Goal: Check status: Check status

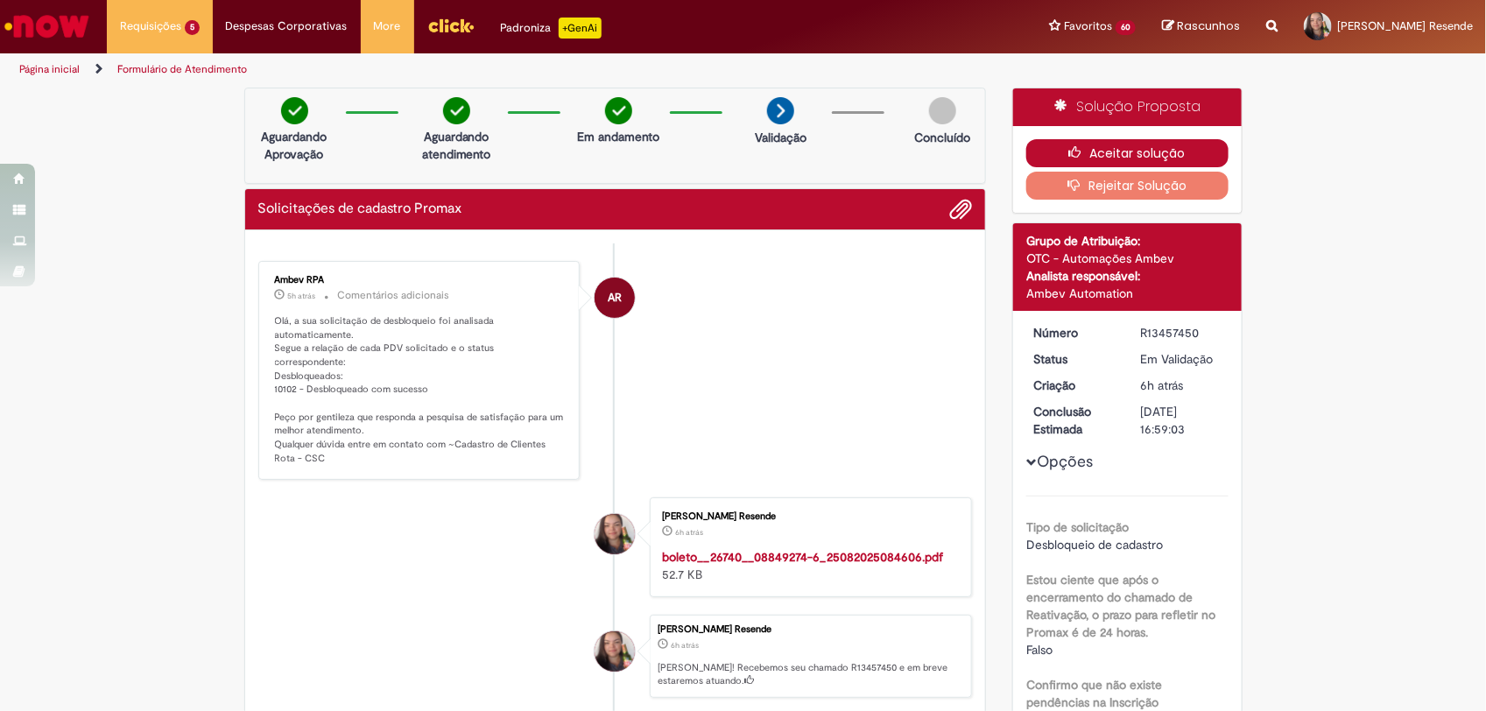
click at [1111, 150] on button "Aceitar solução" at bounding box center [1127, 153] width 202 height 28
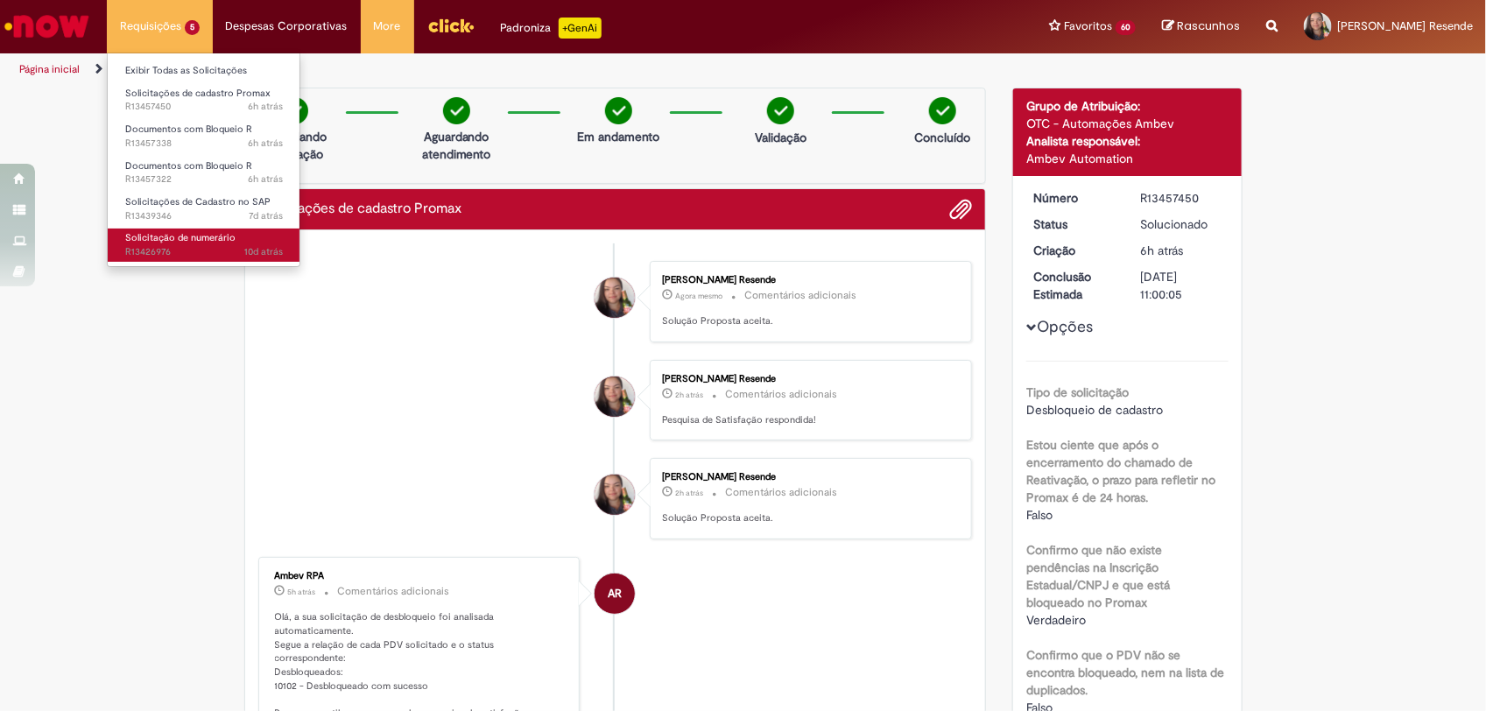
click at [180, 243] on span "Solicitação de numerário" at bounding box center [180, 237] width 110 height 13
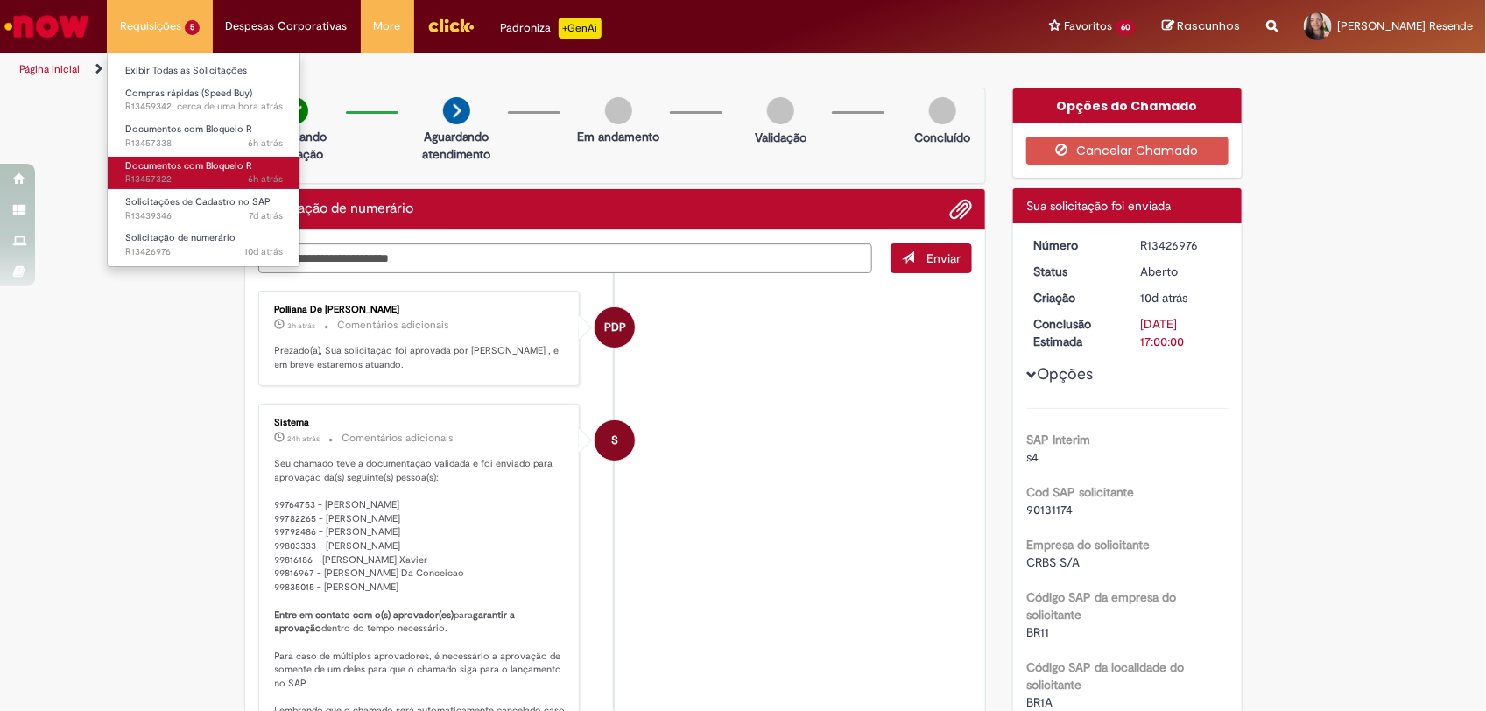
click at [165, 173] on span "6h atrás 6 horas atrás R13457322" at bounding box center [204, 180] width 158 height 14
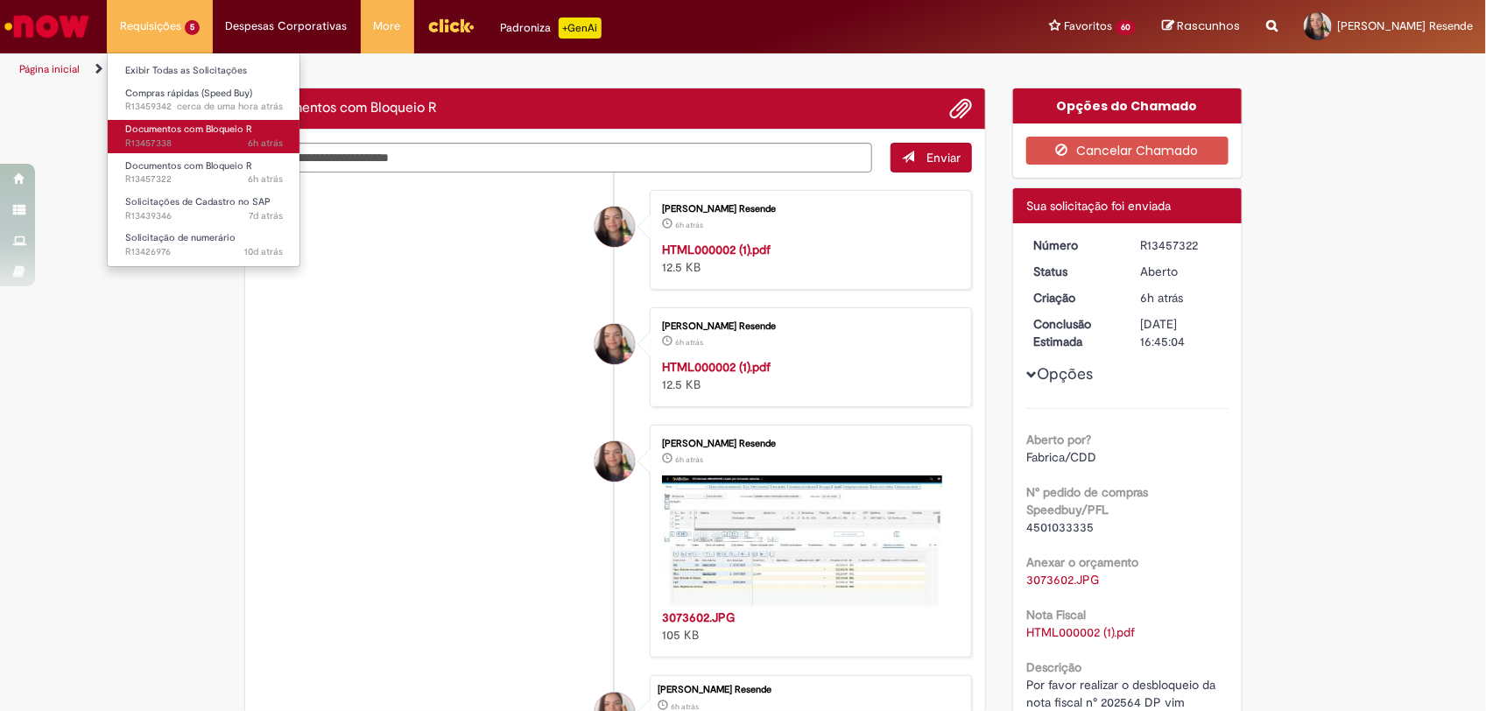
click at [177, 137] on span "6h atrás 6 horas atrás R13457338" at bounding box center [204, 144] width 158 height 14
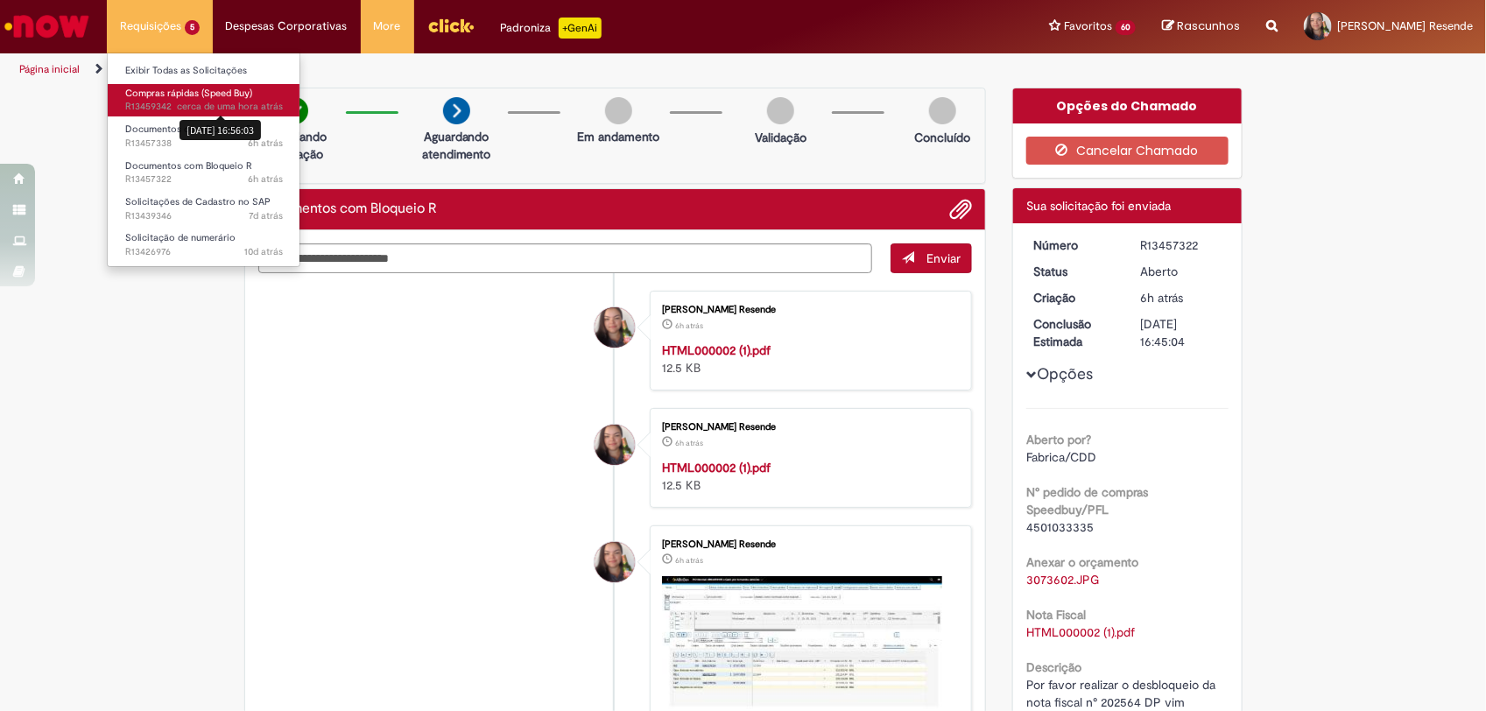
click at [182, 88] on link "Compras rápidas (Speed Buy) cerca de uma hora atrás cerca de uma hora atrás [DA…" at bounding box center [204, 100] width 193 height 32
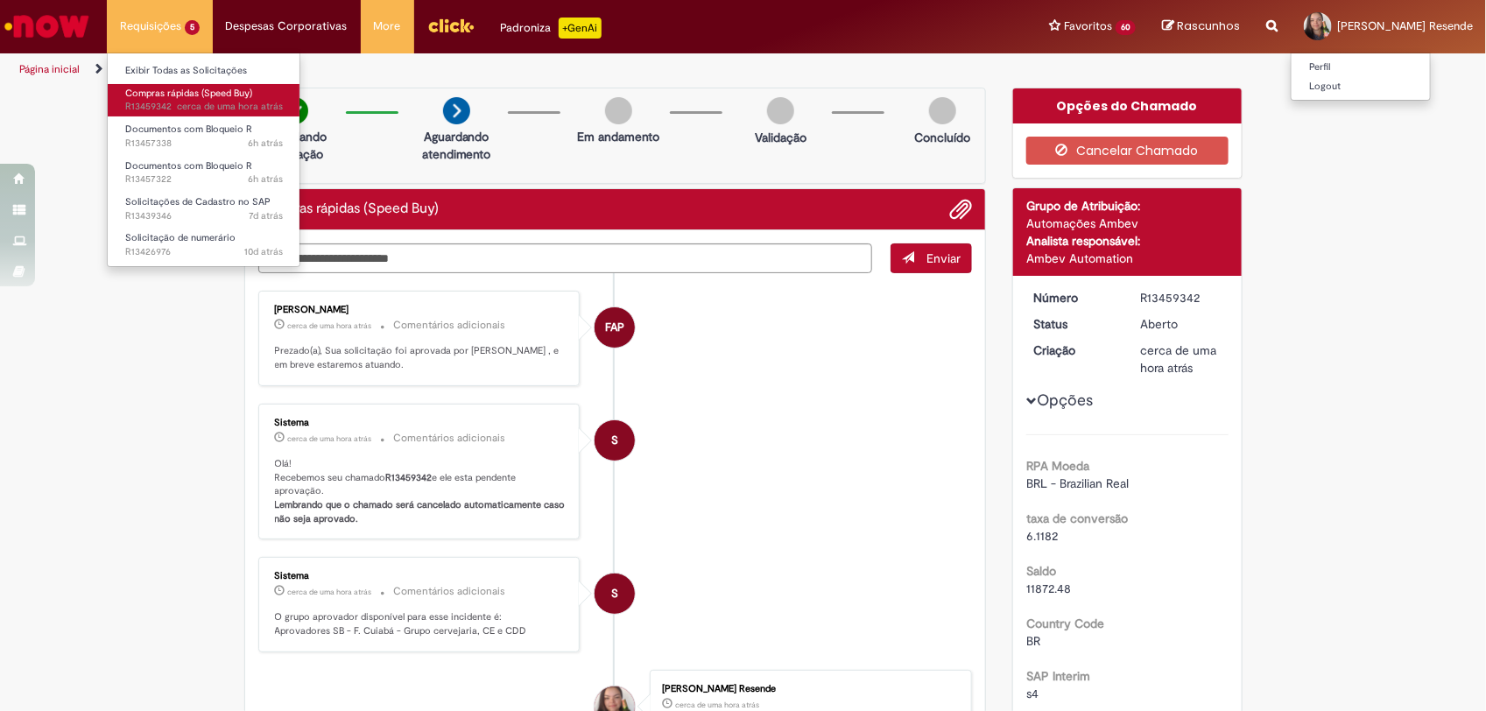
click at [1386, 31] on span "[PERSON_NAME] Resende" at bounding box center [1405, 25] width 136 height 15
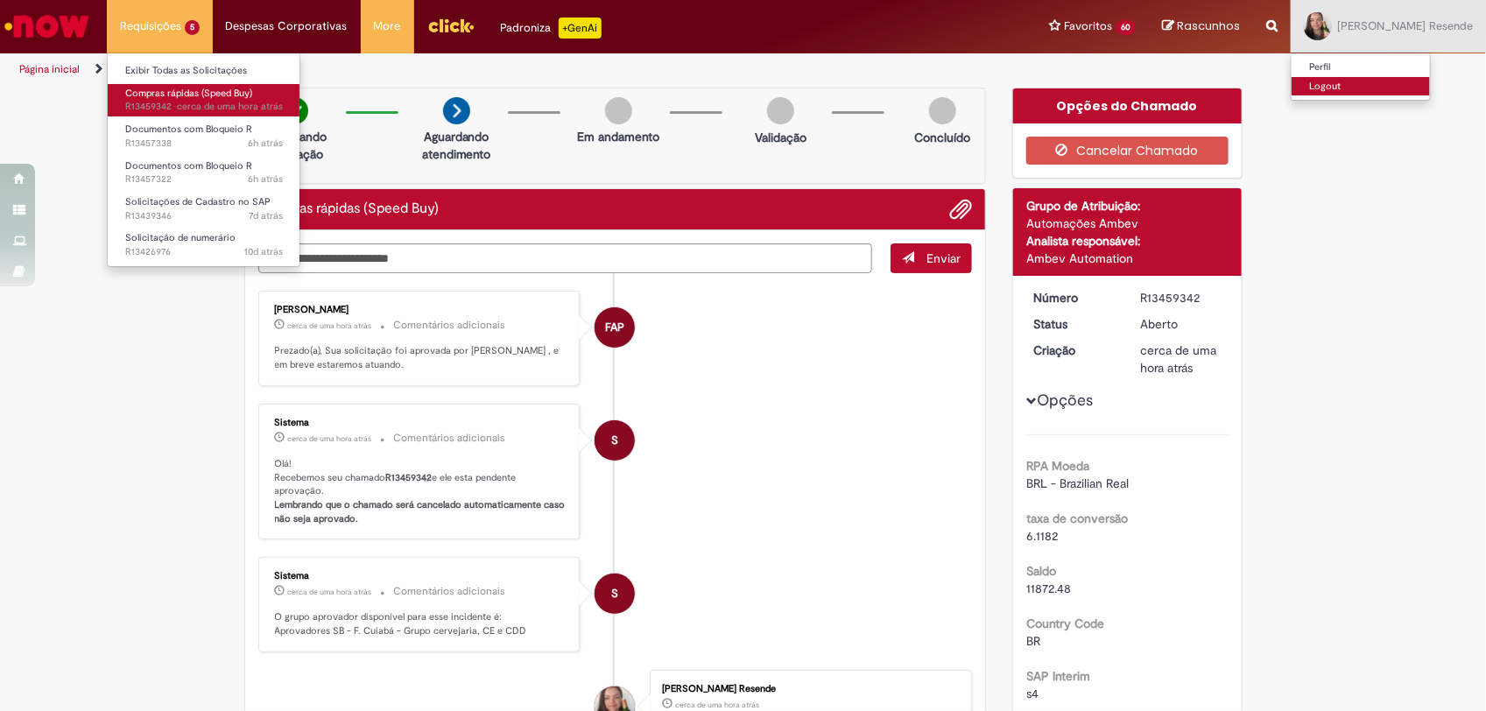
click at [1353, 84] on link "Logout" at bounding box center [1361, 86] width 138 height 19
